Goal: Register for event/course

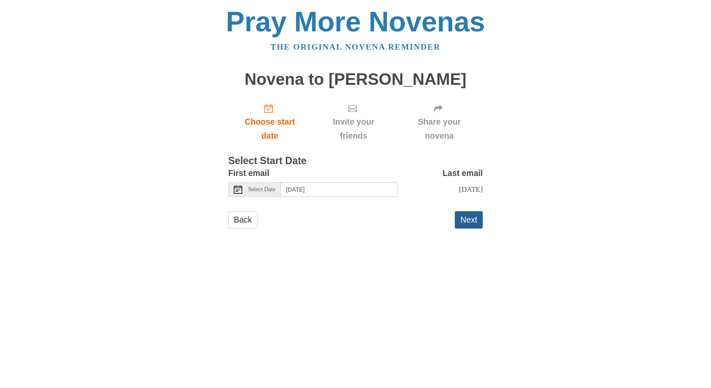
click at [470, 222] on button "Next" at bounding box center [469, 219] width 28 height 17
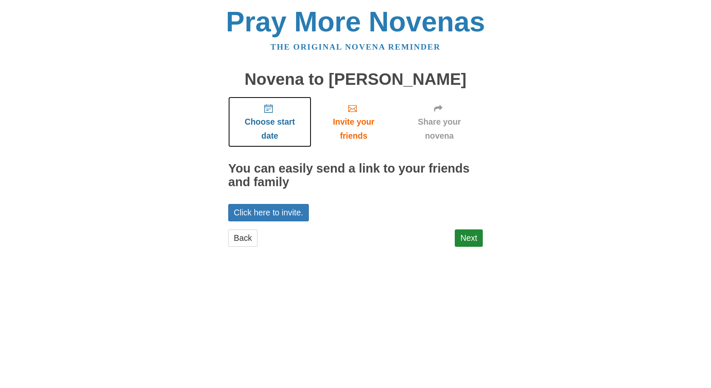
click at [274, 125] on span "Choose start date" at bounding box center [270, 129] width 66 height 28
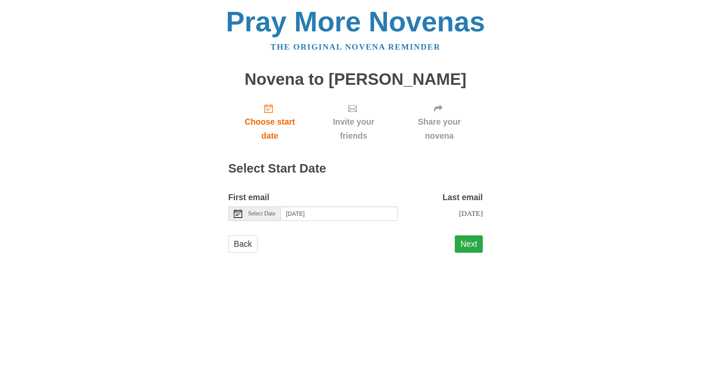
click at [469, 251] on button "Next" at bounding box center [469, 244] width 28 height 17
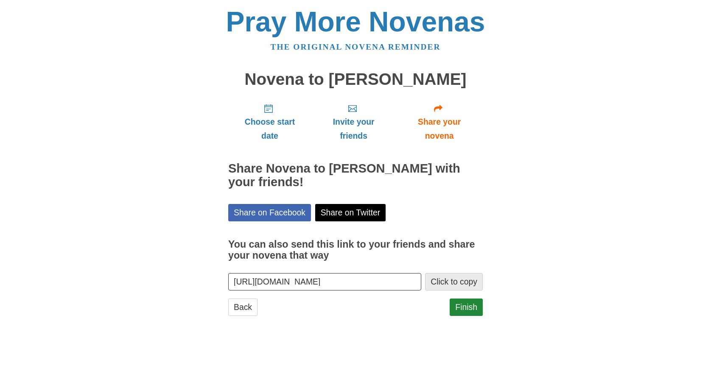
click at [456, 278] on button "Click to copy" at bounding box center [454, 281] width 58 height 17
click at [465, 302] on link "Finish" at bounding box center [466, 307] width 33 height 17
